Goal: Find specific page/section

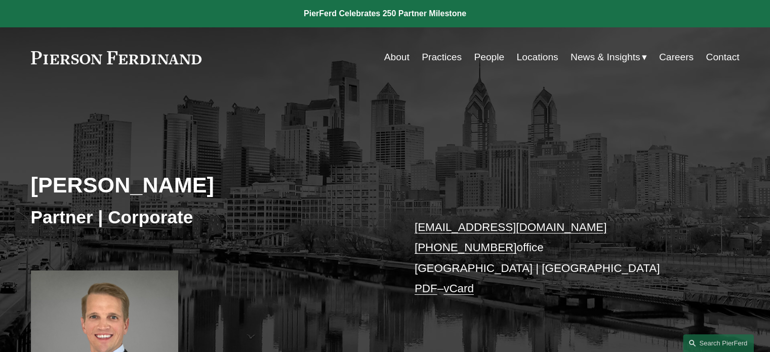
click at [482, 64] on link "People" at bounding box center [489, 57] width 30 height 19
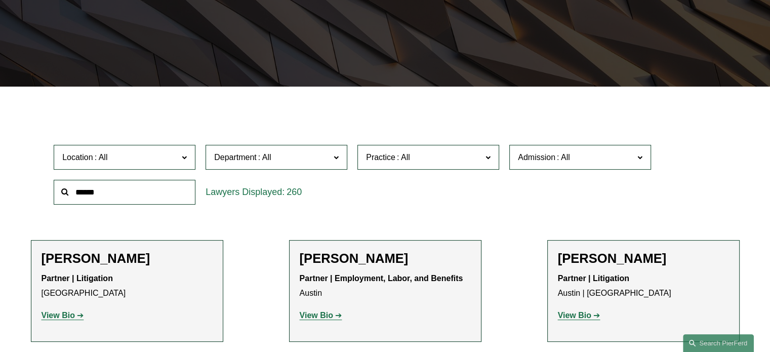
scroll to position [204, 0]
click at [340, 160] on label "Department" at bounding box center [276, 157] width 142 height 25
click at [0, 0] on link "Litigation" at bounding box center [0, 0] width 0 height 0
click at [610, 160] on span "Admission" at bounding box center [576, 157] width 116 height 14
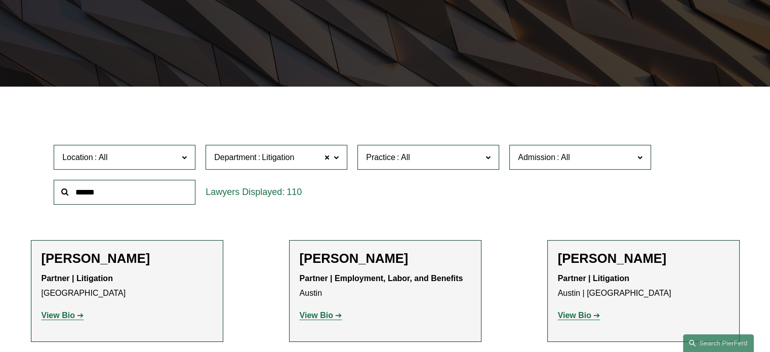
click at [0, 0] on link "[US_STATE]" at bounding box center [0, 0] width 0 height 0
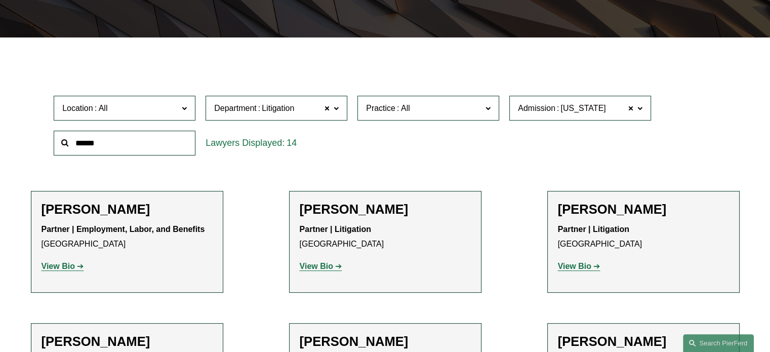
scroll to position [253, 0]
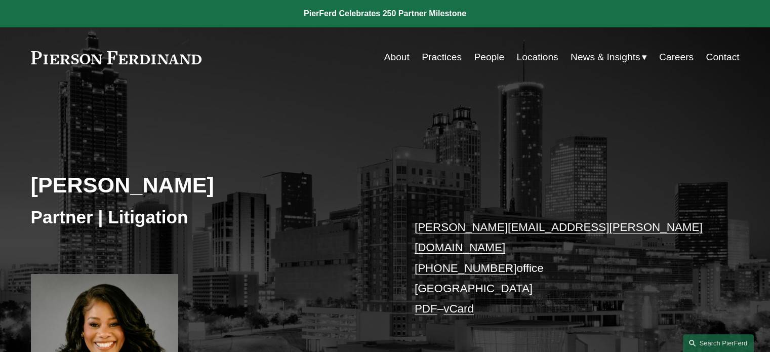
scroll to position [215, 0]
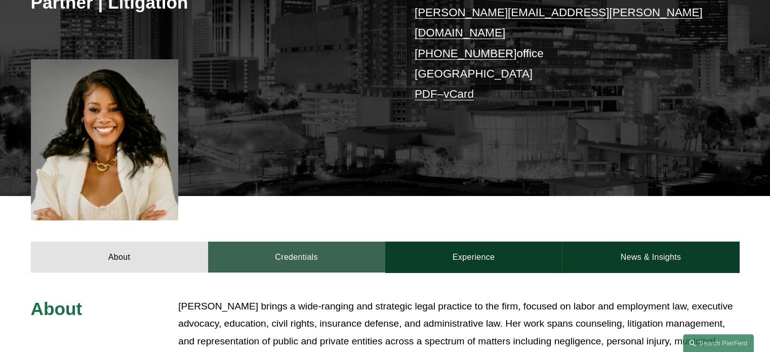
click at [306, 252] on link "Credentials" at bounding box center [296, 256] width 177 height 30
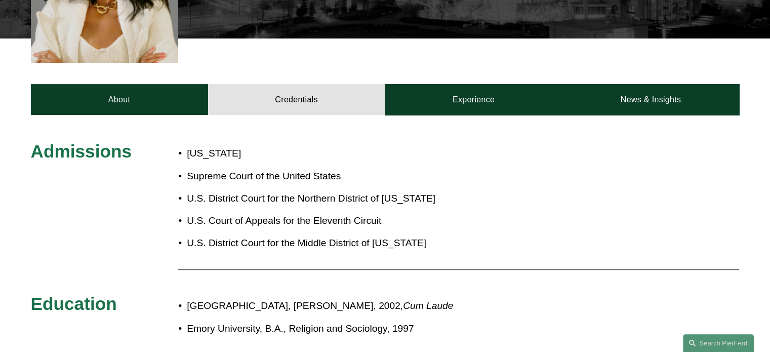
scroll to position [370, 0]
